Goal: Find specific page/section

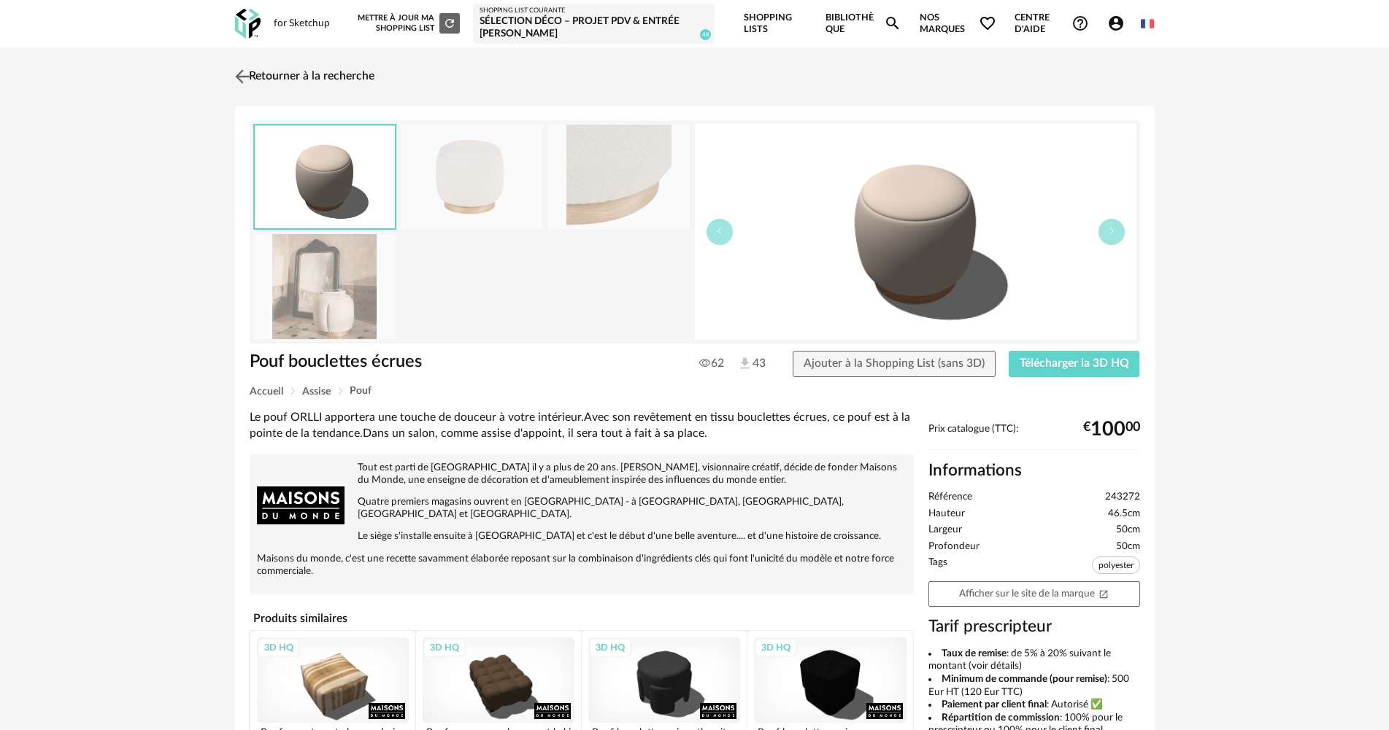
click at [264, 69] on link "Retourner à la recherche" at bounding box center [302, 77] width 143 height 32
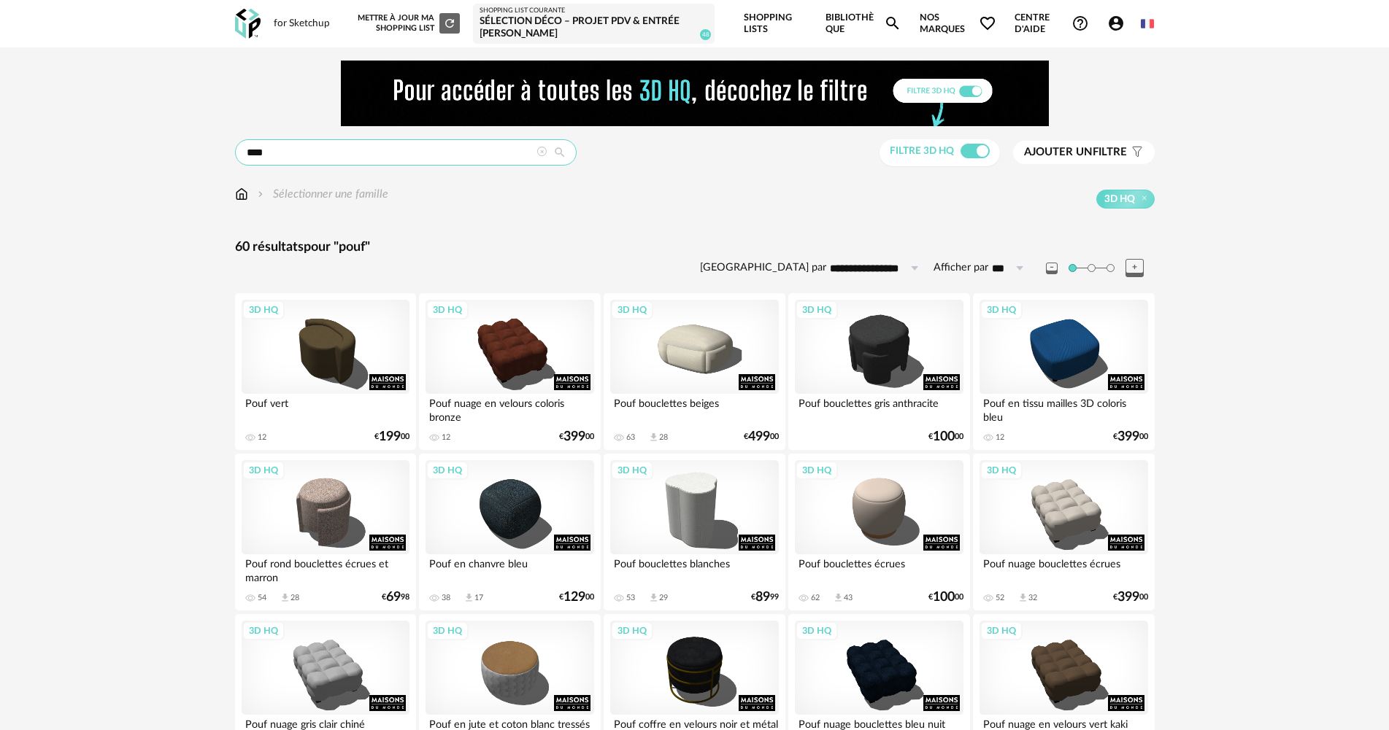
click at [393, 140] on input "****" at bounding box center [405, 152] width 341 height 26
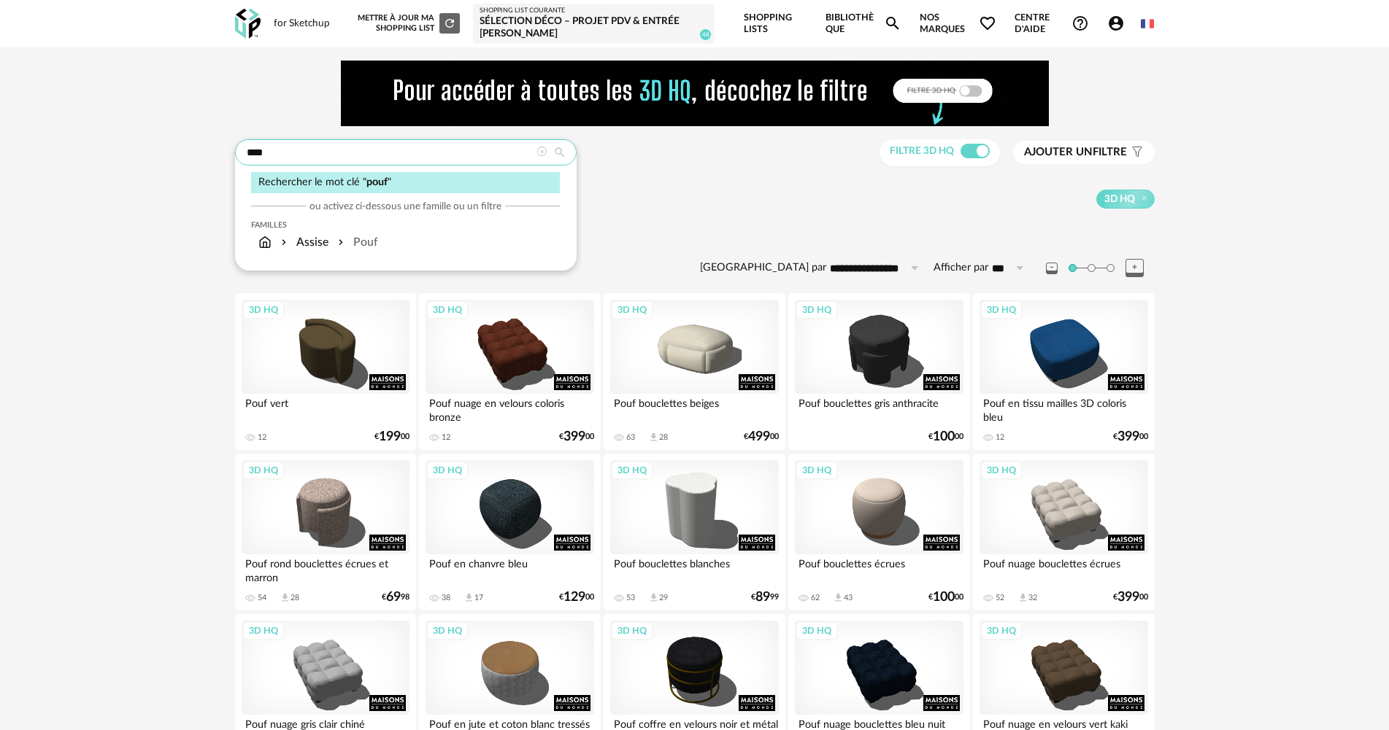
click at [393, 140] on input "****" at bounding box center [405, 152] width 341 height 26
